Goal: Transaction & Acquisition: Purchase product/service

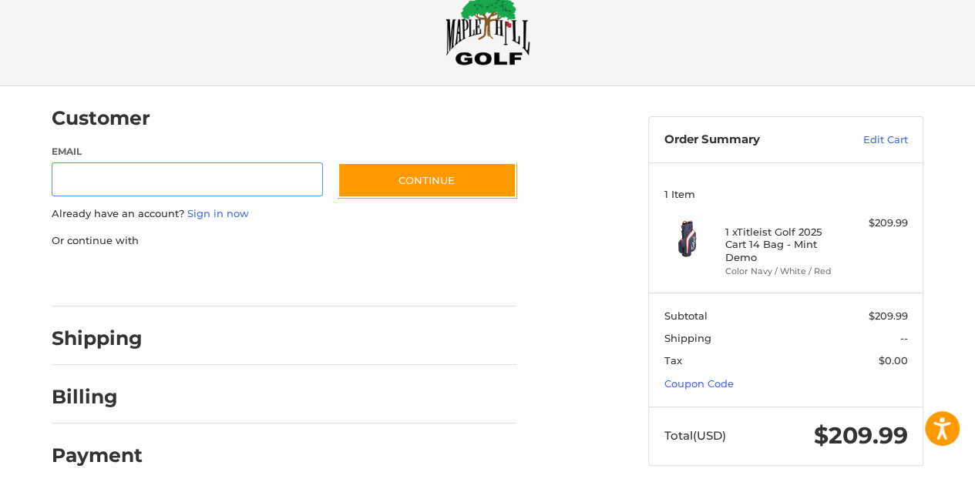
scroll to position [40, 0]
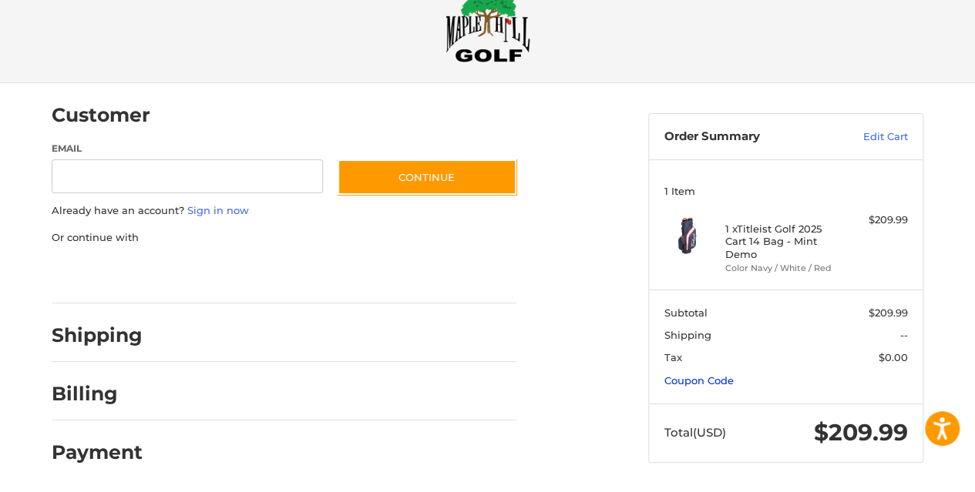
click at [702, 378] on link "Coupon Code" at bounding box center [698, 380] width 69 height 12
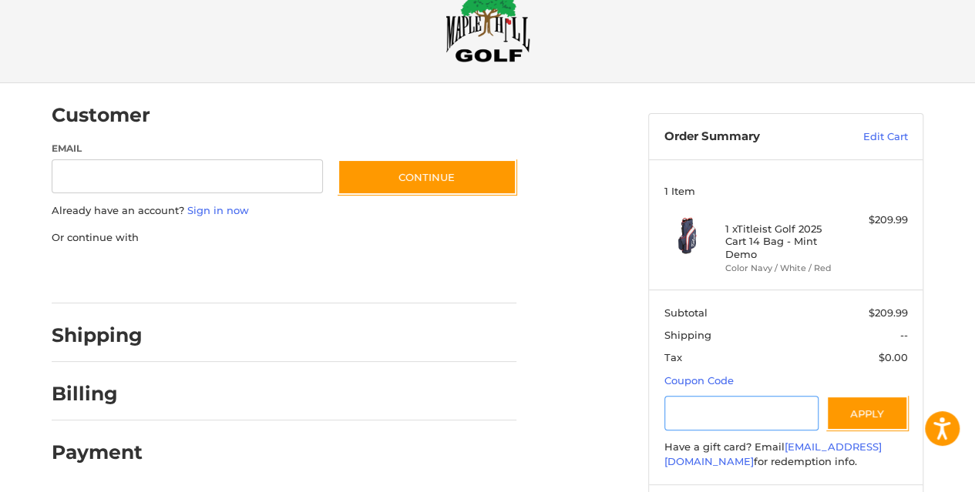
click at [694, 408] on input "Gift Certificate or Coupon Code" at bounding box center [741, 413] width 155 height 35
paste input "*********"
type input "*********"
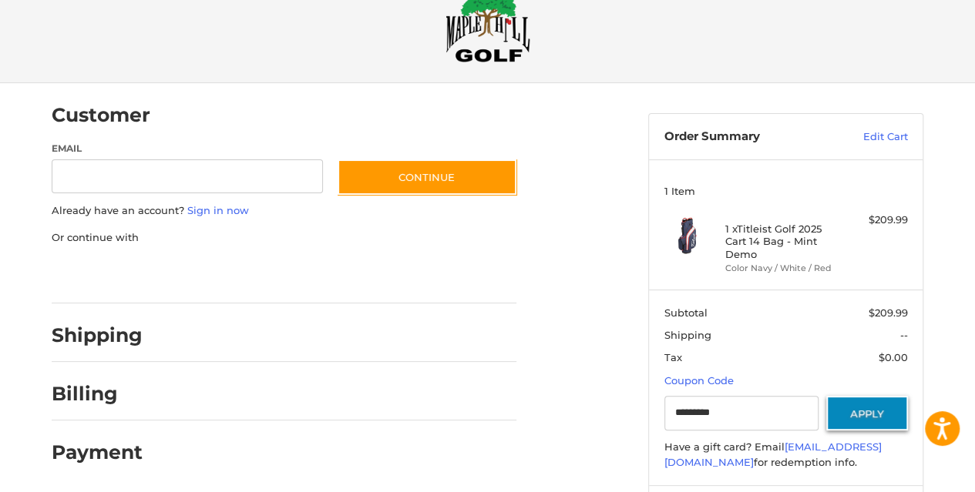
click at [869, 419] on button "Apply" at bounding box center [867, 413] width 82 height 35
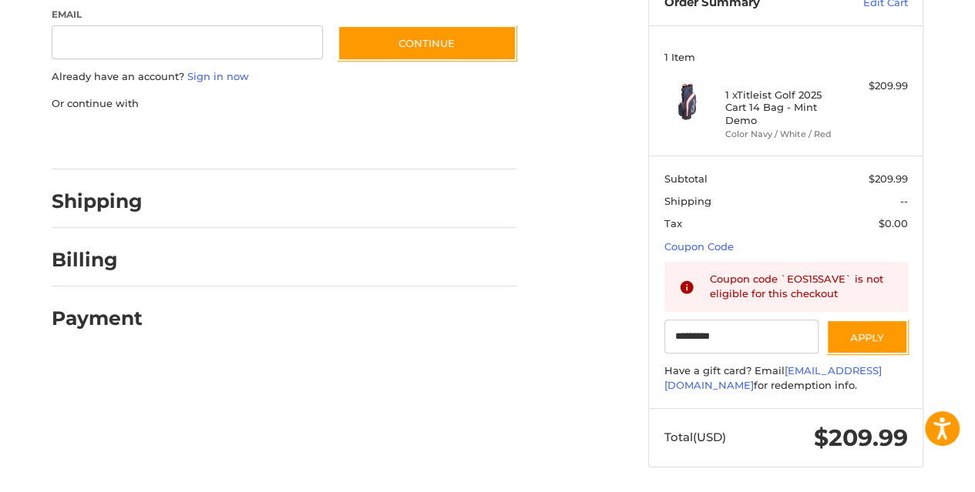
scroll to position [177, 0]
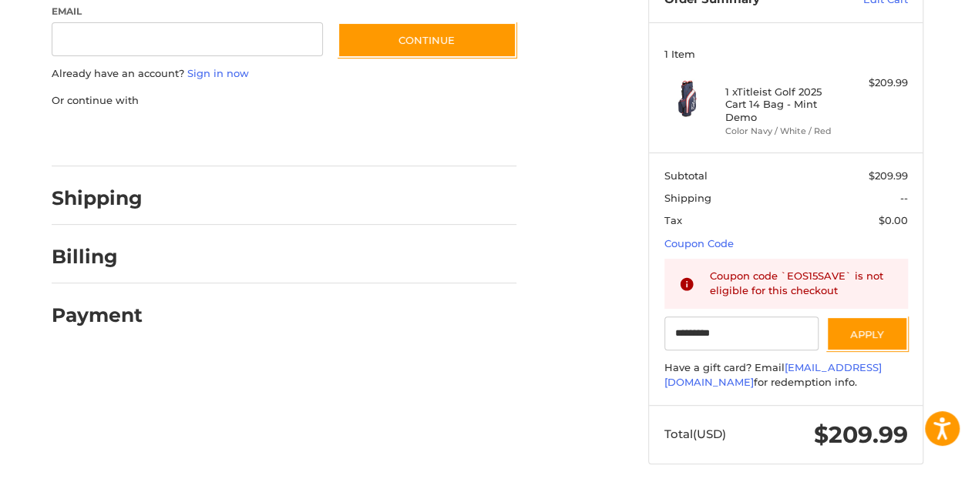
click at [131, 196] on h2 "Shipping" at bounding box center [97, 198] width 91 height 24
drag, startPoint x: 760, startPoint y: 318, endPoint x: 639, endPoint y: 344, distance: 123.6
click at [639, 344] on aside "Order Summary Edit Cart 1 Item 1 x Titleist Golf 2025 Cart 14 Bag - Mint Demo C…" at bounding box center [785, 212] width 298 height 533
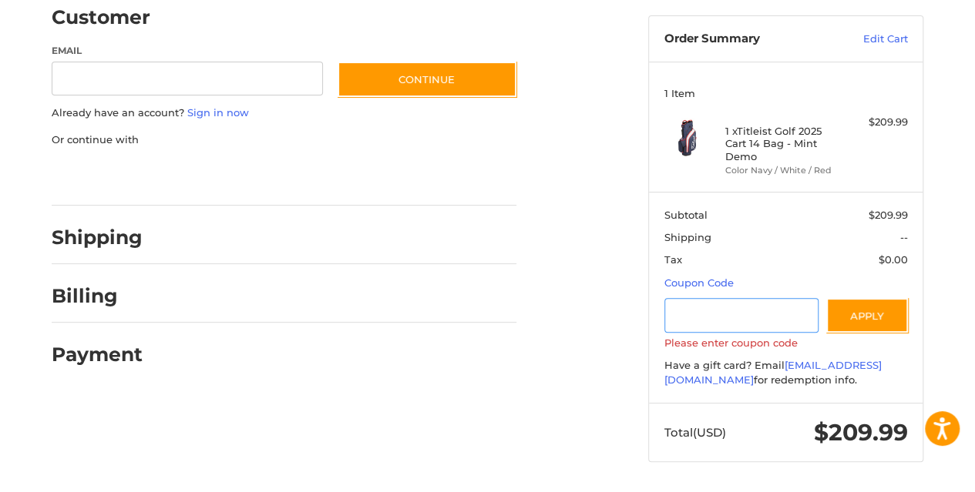
scroll to position [136, 0]
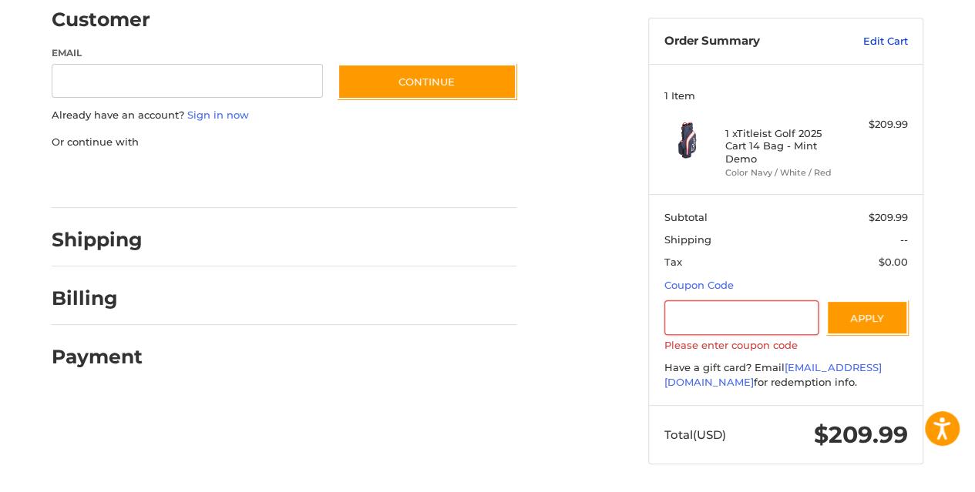
click at [881, 43] on link "Edit Cart" at bounding box center [869, 41] width 78 height 15
